Goal: Task Accomplishment & Management: Manage account settings

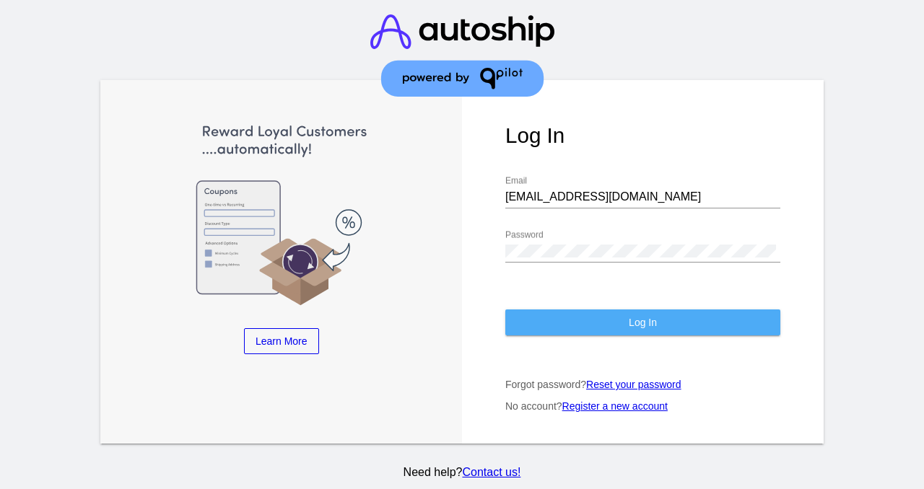
click at [704, 325] on button "Log In" at bounding box center [642, 323] width 275 height 26
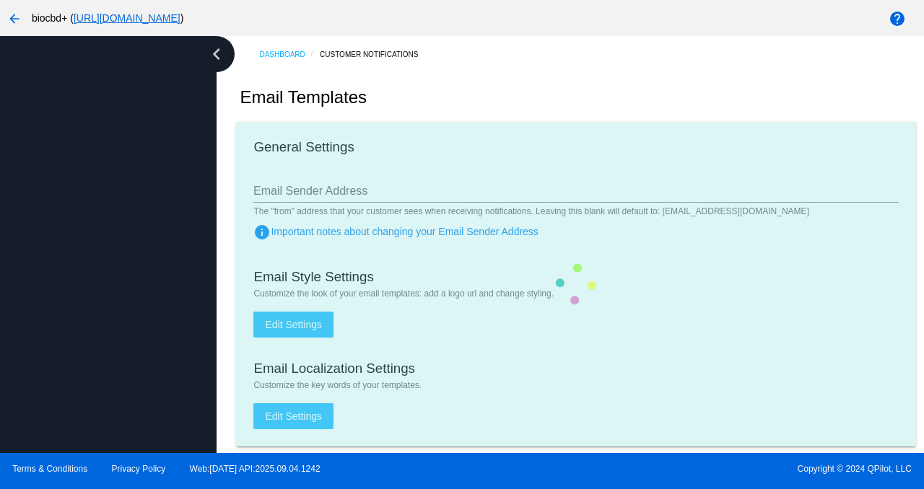
type input "[EMAIL_ADDRESS][DOMAIN_NAME]"
checkbox input "true"
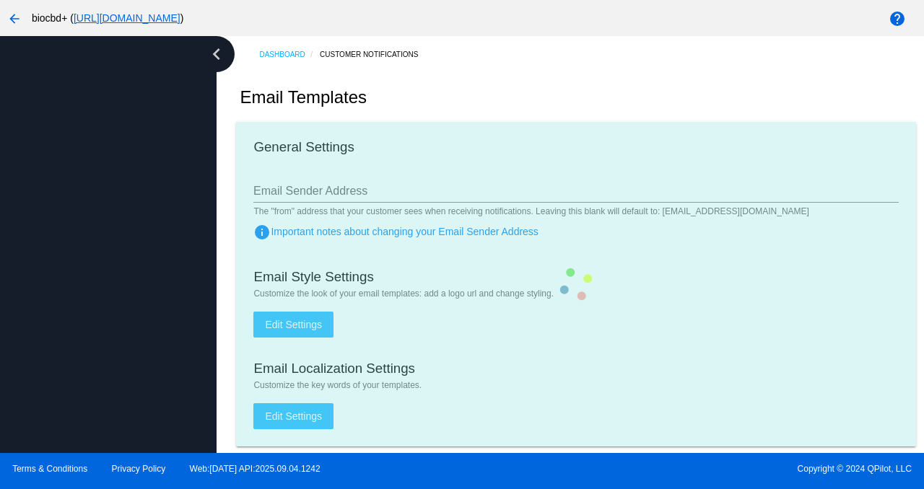
type input "[PERSON_NAME][EMAIL_ADDRESS][DOMAIN_NAME]"
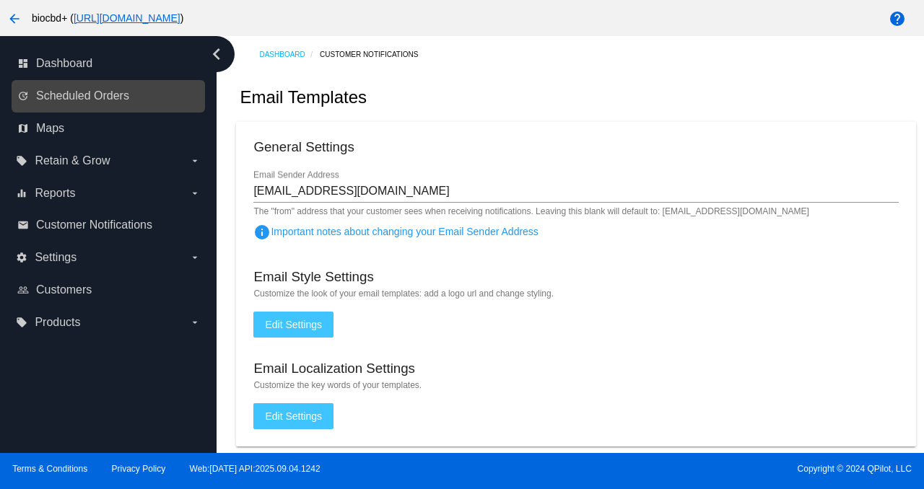
click at [136, 100] on link "update Scheduled Orders" at bounding box center [108, 95] width 183 height 23
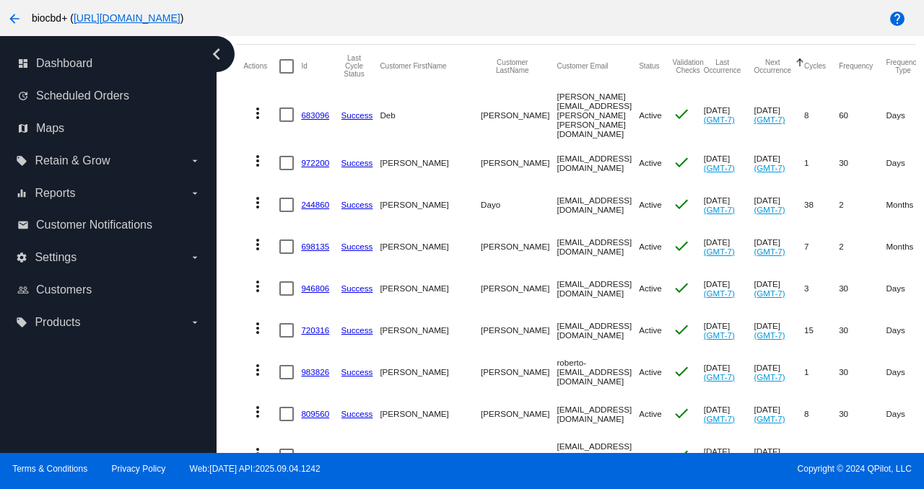
scroll to position [229, 0]
